Goal: Find specific page/section: Find specific page/section

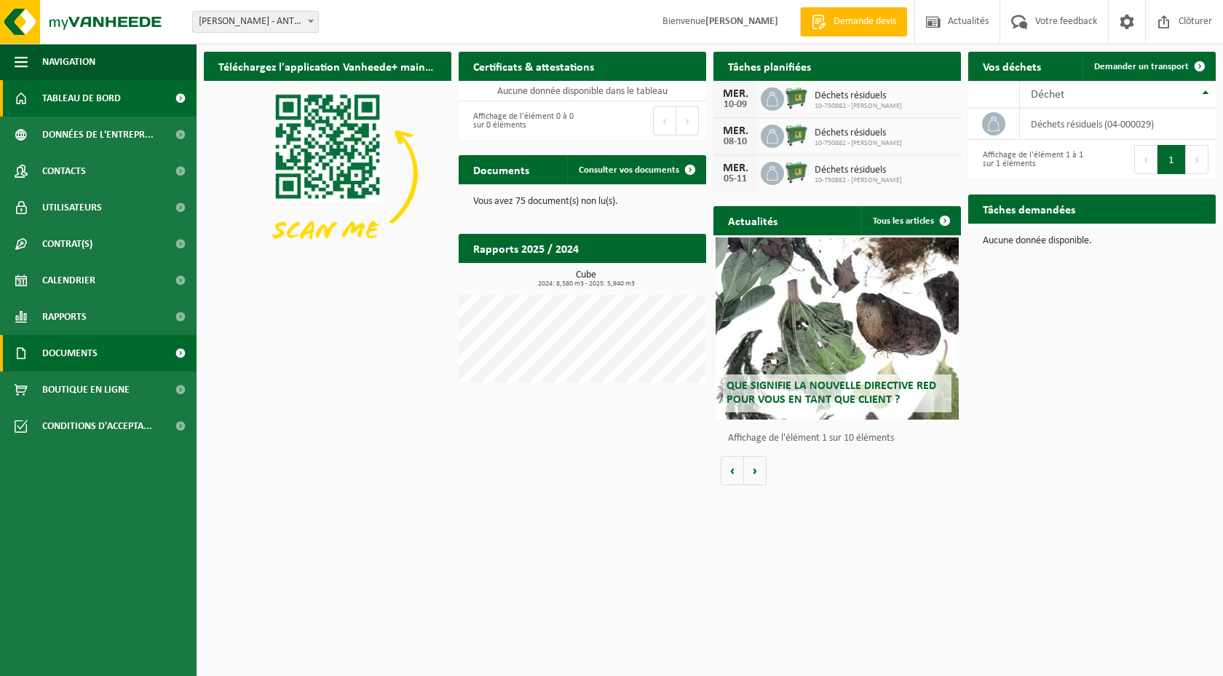
click at [141, 364] on link "Documents" at bounding box center [98, 353] width 197 height 36
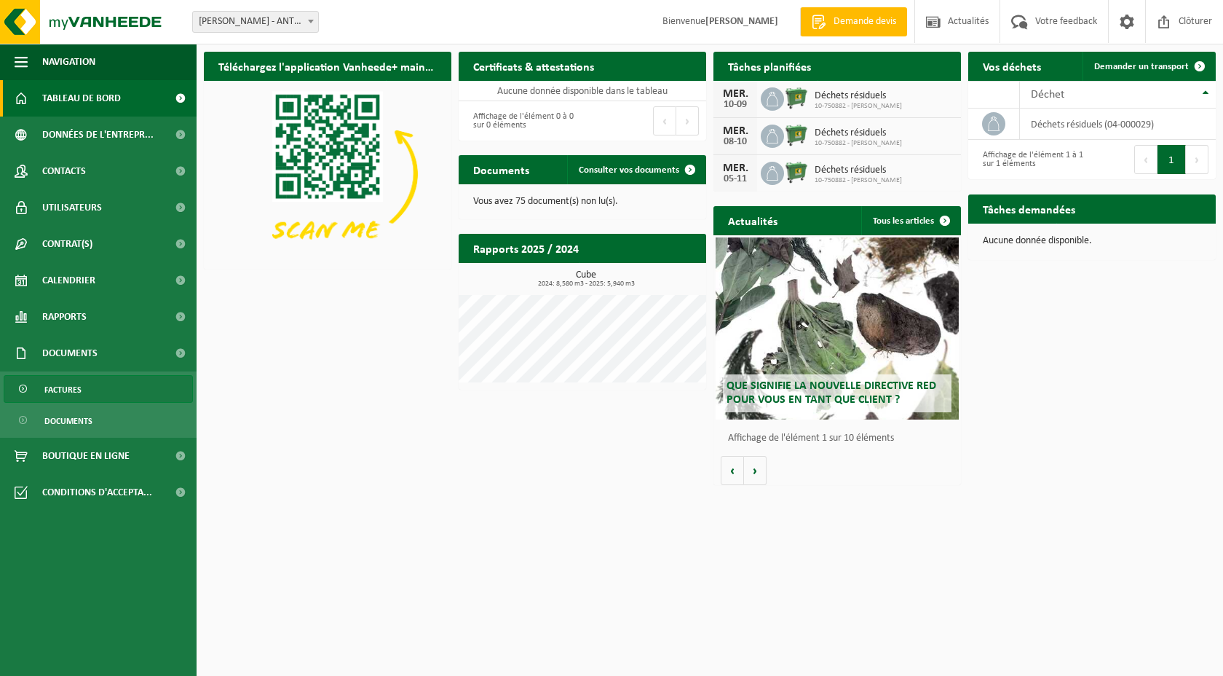
click at [111, 389] on link "Factures" at bounding box center [98, 389] width 189 height 28
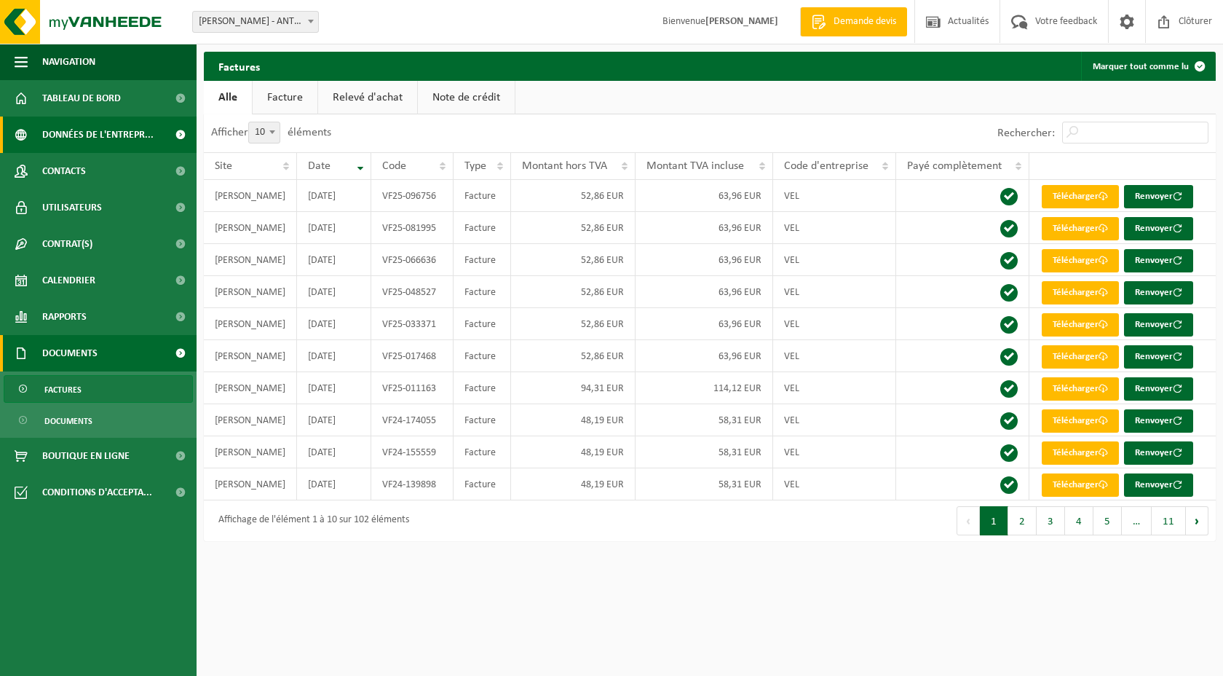
click at [92, 117] on span "Données de l'entrepr..." at bounding box center [97, 134] width 111 height 36
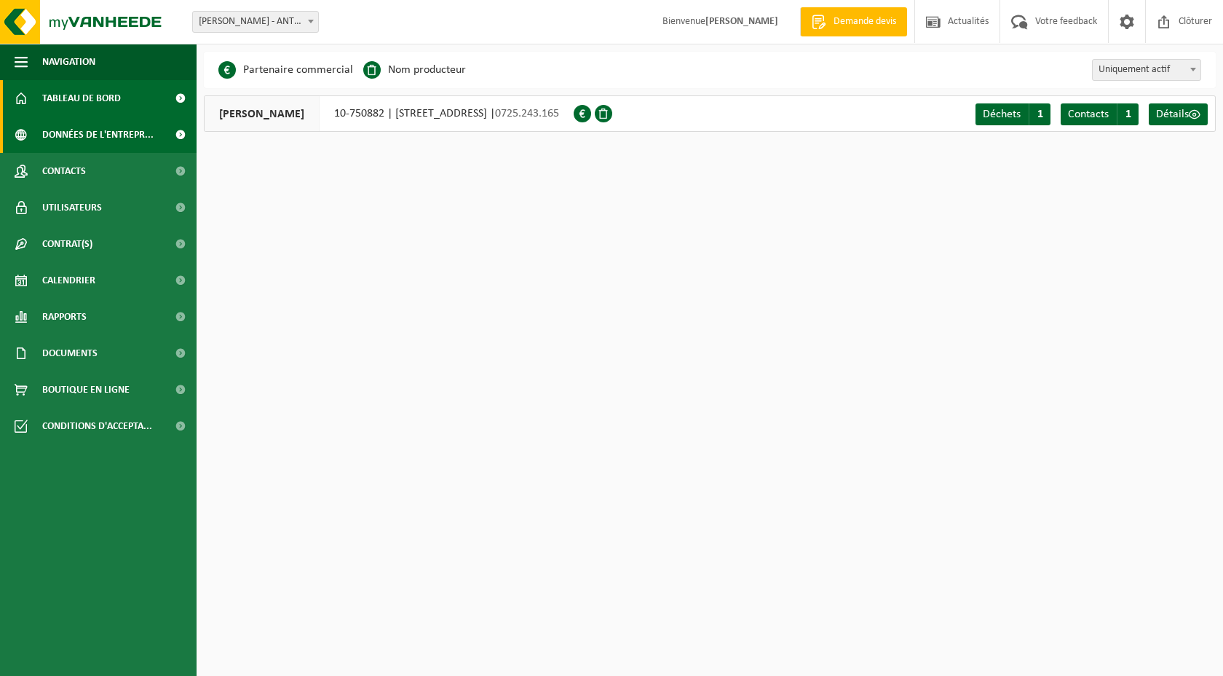
click at [92, 97] on span "Tableau de bord" at bounding box center [81, 98] width 79 height 36
